Goal: Task Accomplishment & Management: Complete application form

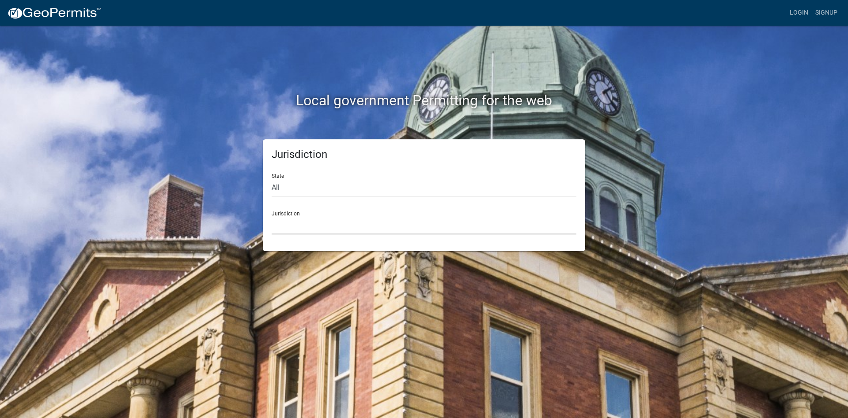
click at [350, 225] on select "Custer County, Colorado Cook County, Georgia Crawford County, Georgia Gilmer Co…" at bounding box center [424, 225] width 305 height 18
click at [119, 45] on div "Local government Permitting for the web Jurisdiction State All Colorado Georgia…" at bounding box center [424, 209] width 848 height 418
click at [331, 191] on select "All Colorado Georgia Indiana Iowa Kansas Minnesota Ohio South Carolina Wisconsin" at bounding box center [424, 188] width 305 height 18
select select "Indiana"
click at [272, 179] on select "All Colorado Georgia Indiana Iowa Kansas Minnesota Ohio South Carolina Wisconsin" at bounding box center [424, 188] width 305 height 18
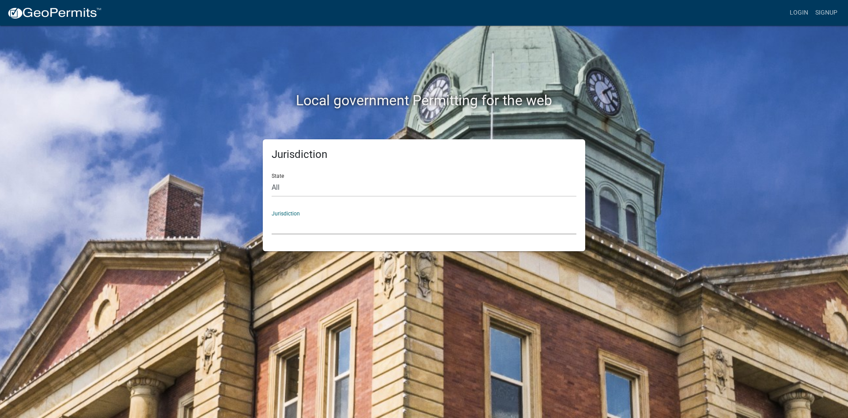
click at [335, 218] on select "City of Charlestown, Indiana City of Jeffersonville, Indiana City of Logansport…" at bounding box center [424, 225] width 305 height 18
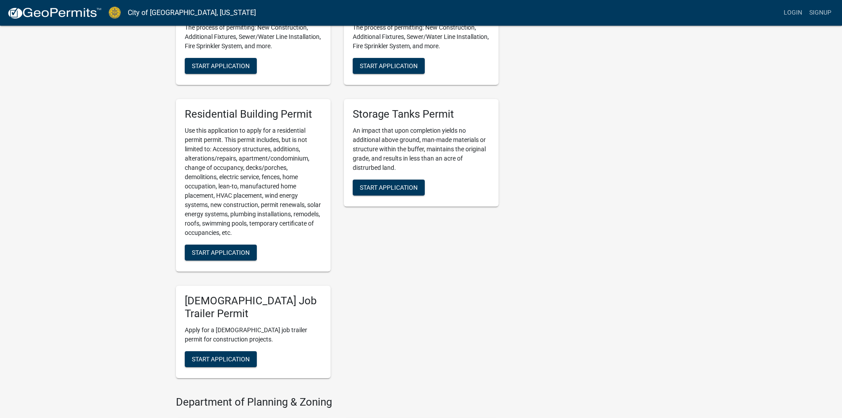
scroll to position [398, 0]
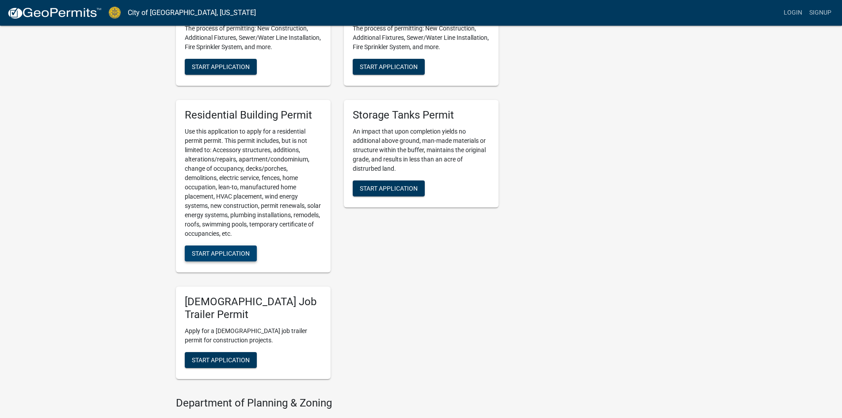
click at [239, 255] on span "Start Application" at bounding box center [221, 252] width 58 height 7
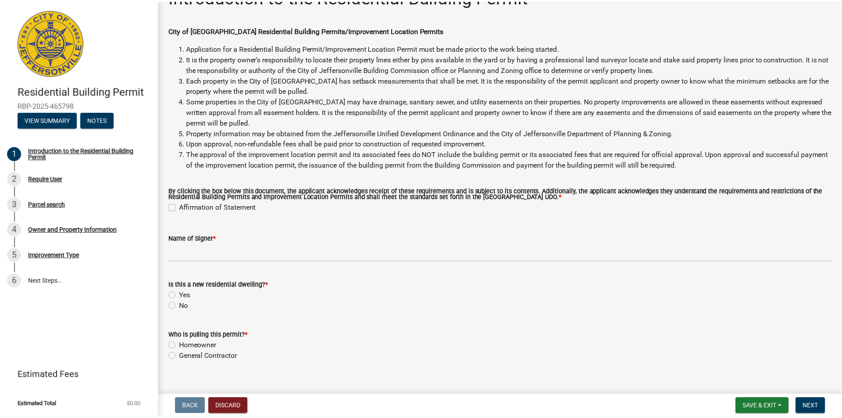
scroll to position [38, 0]
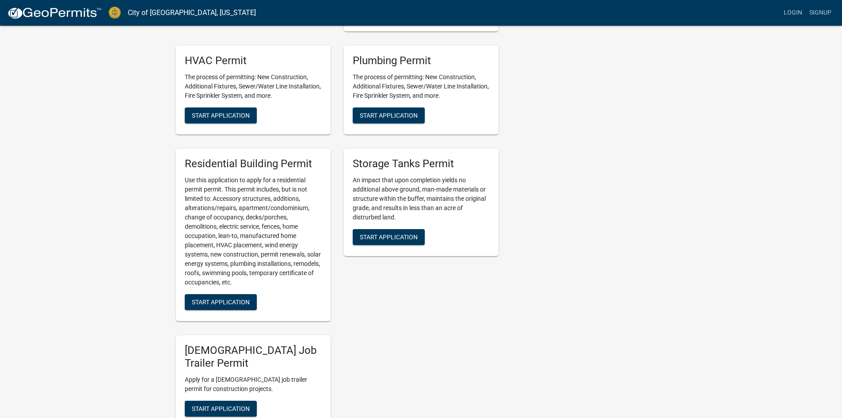
scroll to position [442, 0]
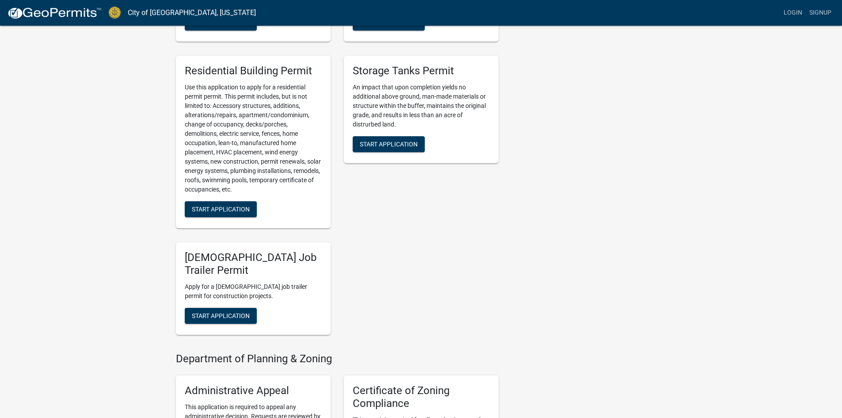
drag, startPoint x: 224, startPoint y: 208, endPoint x: 450, endPoint y: 287, distance: 240.1
click at [232, 209] on span "Start Application" at bounding box center [221, 208] width 58 height 7
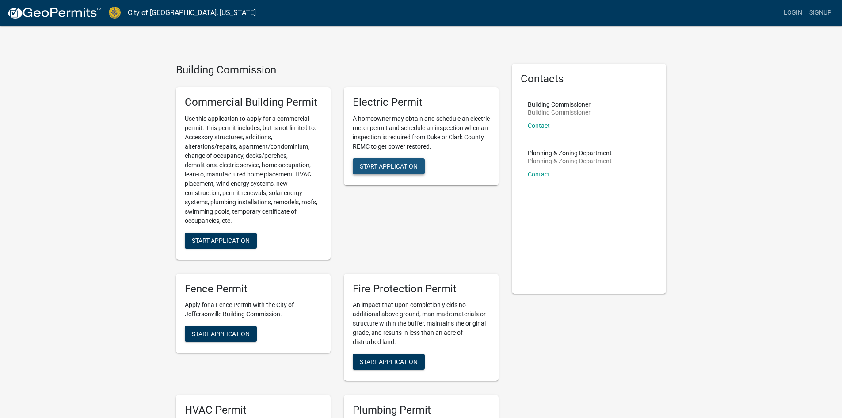
click at [424, 166] on button "Start Application" at bounding box center [389, 166] width 72 height 16
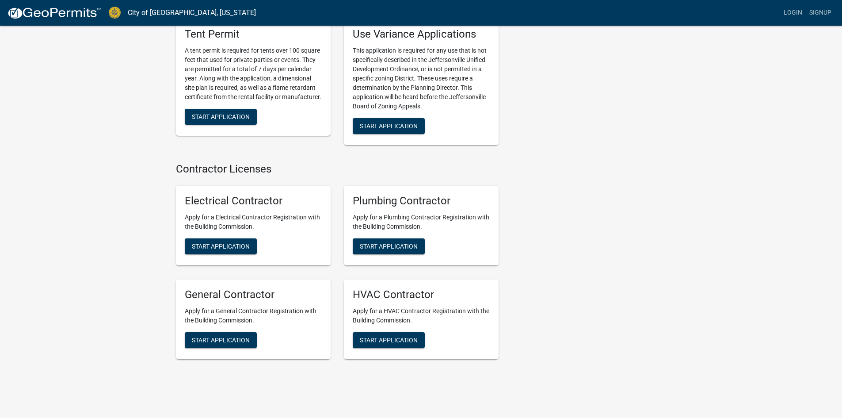
scroll to position [1733, 0]
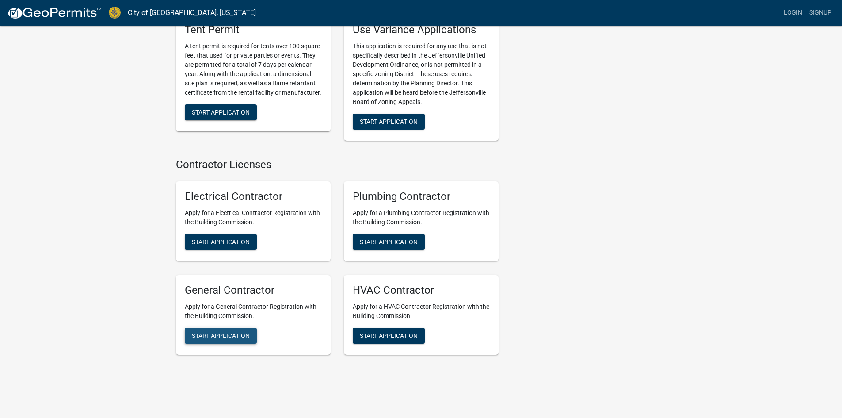
drag, startPoint x: 247, startPoint y: 322, endPoint x: 235, endPoint y: 325, distance: 13.2
click at [235, 331] on span "Start Application" at bounding box center [221, 334] width 58 height 7
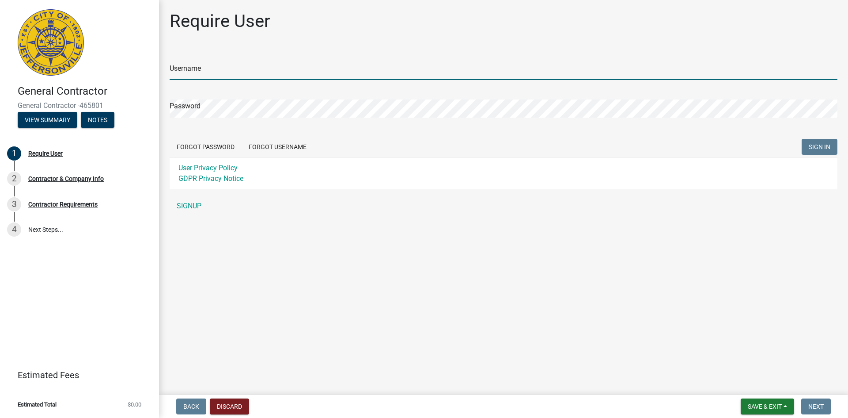
type input "ApolloCrob"
